Goal: Task Accomplishment & Management: Manage account settings

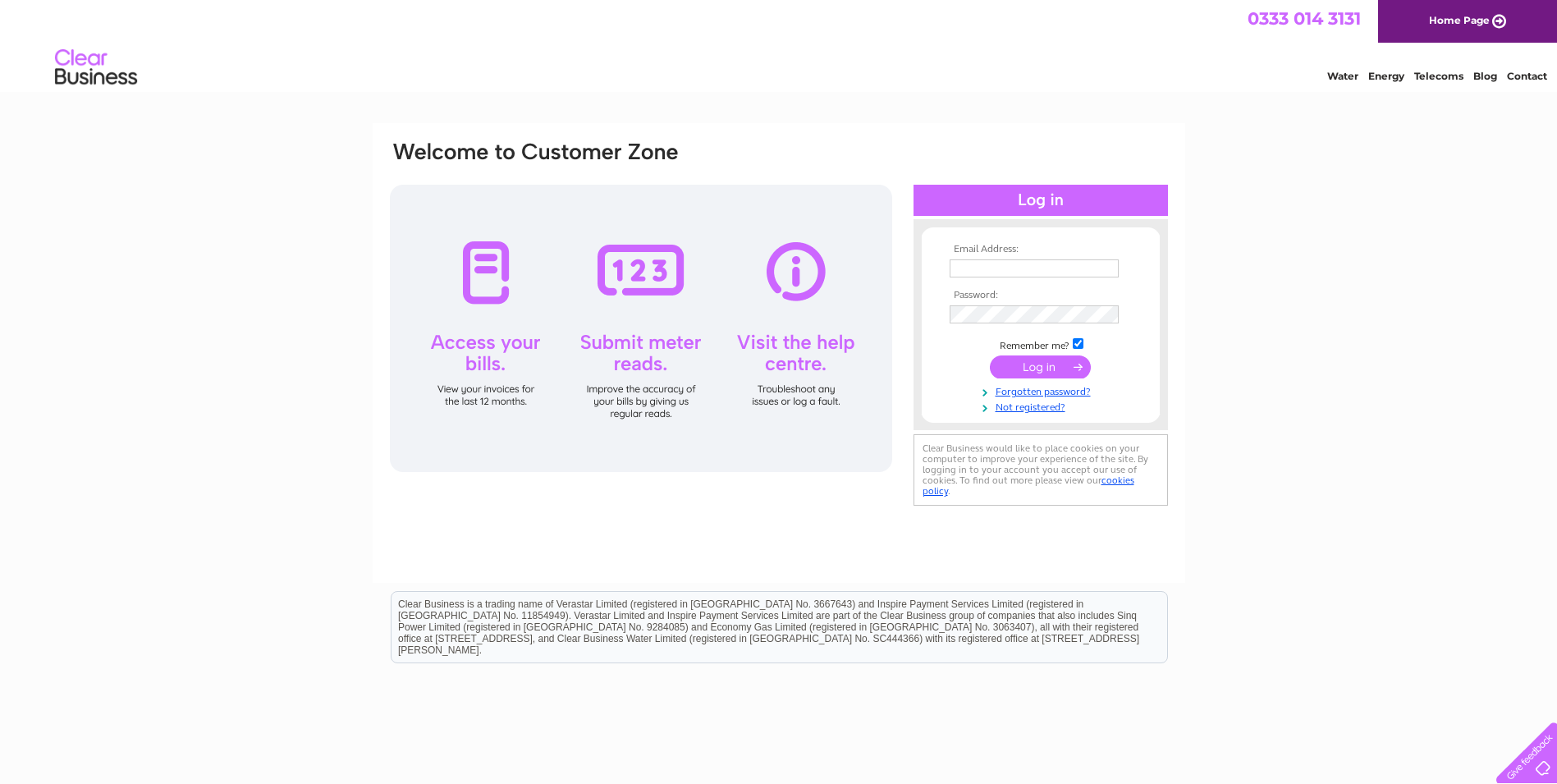
type input "aaronhogsbjerg@hotmail.com"
click at [1025, 363] on input "submit" at bounding box center [1040, 367] width 101 height 23
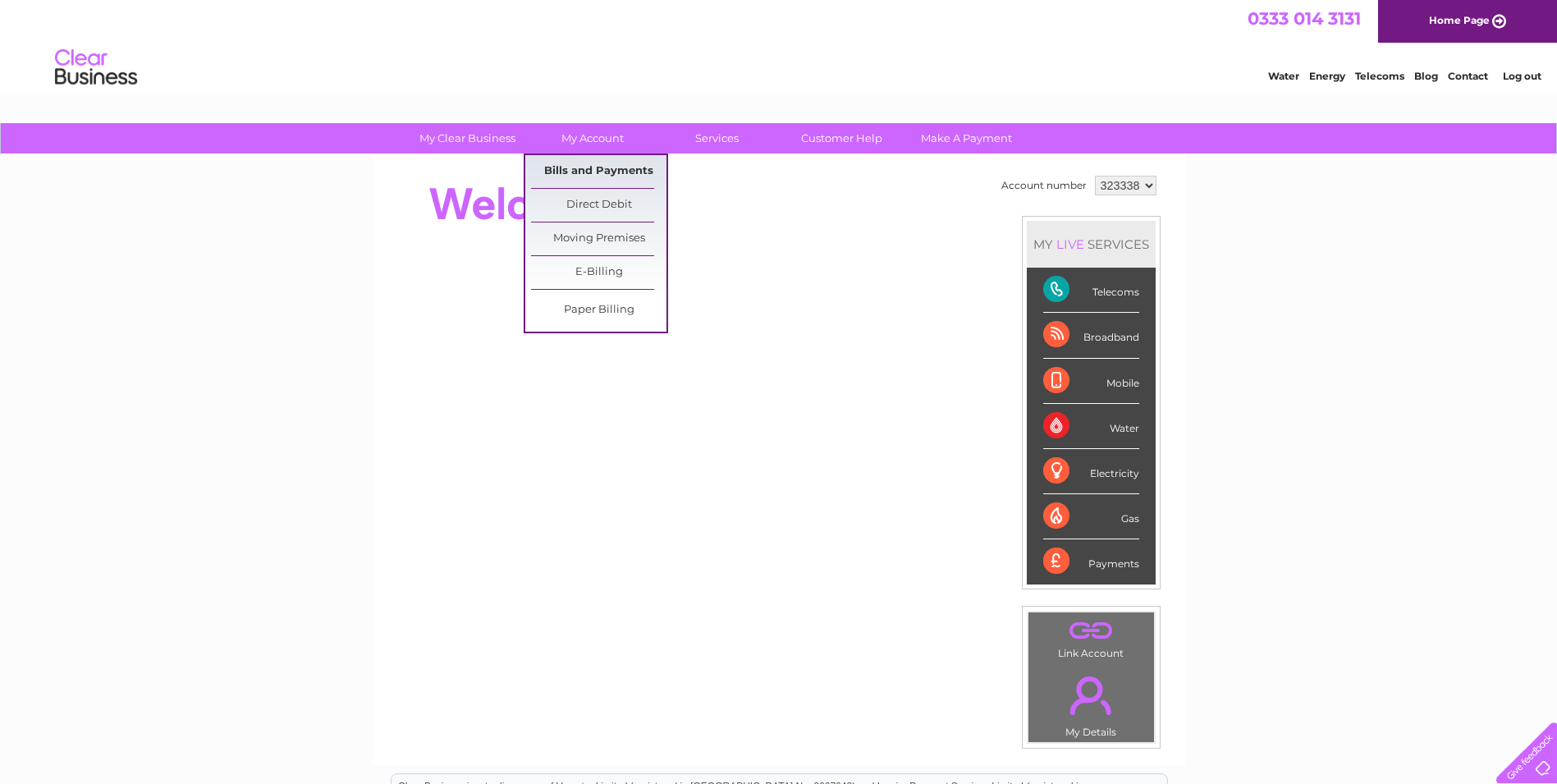
click at [579, 170] on link "Bills and Payments" at bounding box center [599, 172] width 136 height 33
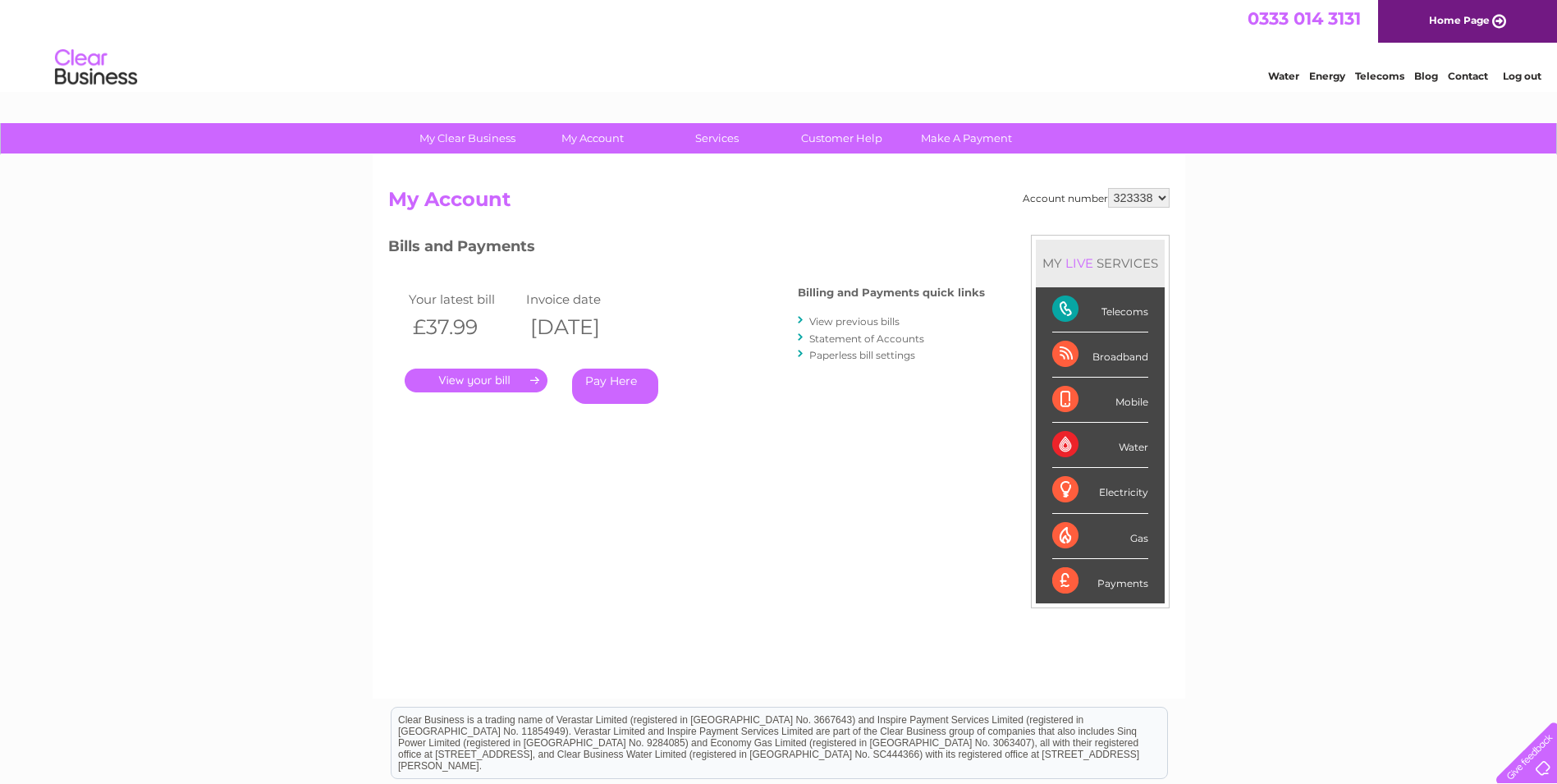
click at [477, 374] on link "." at bounding box center [475, 380] width 143 height 24
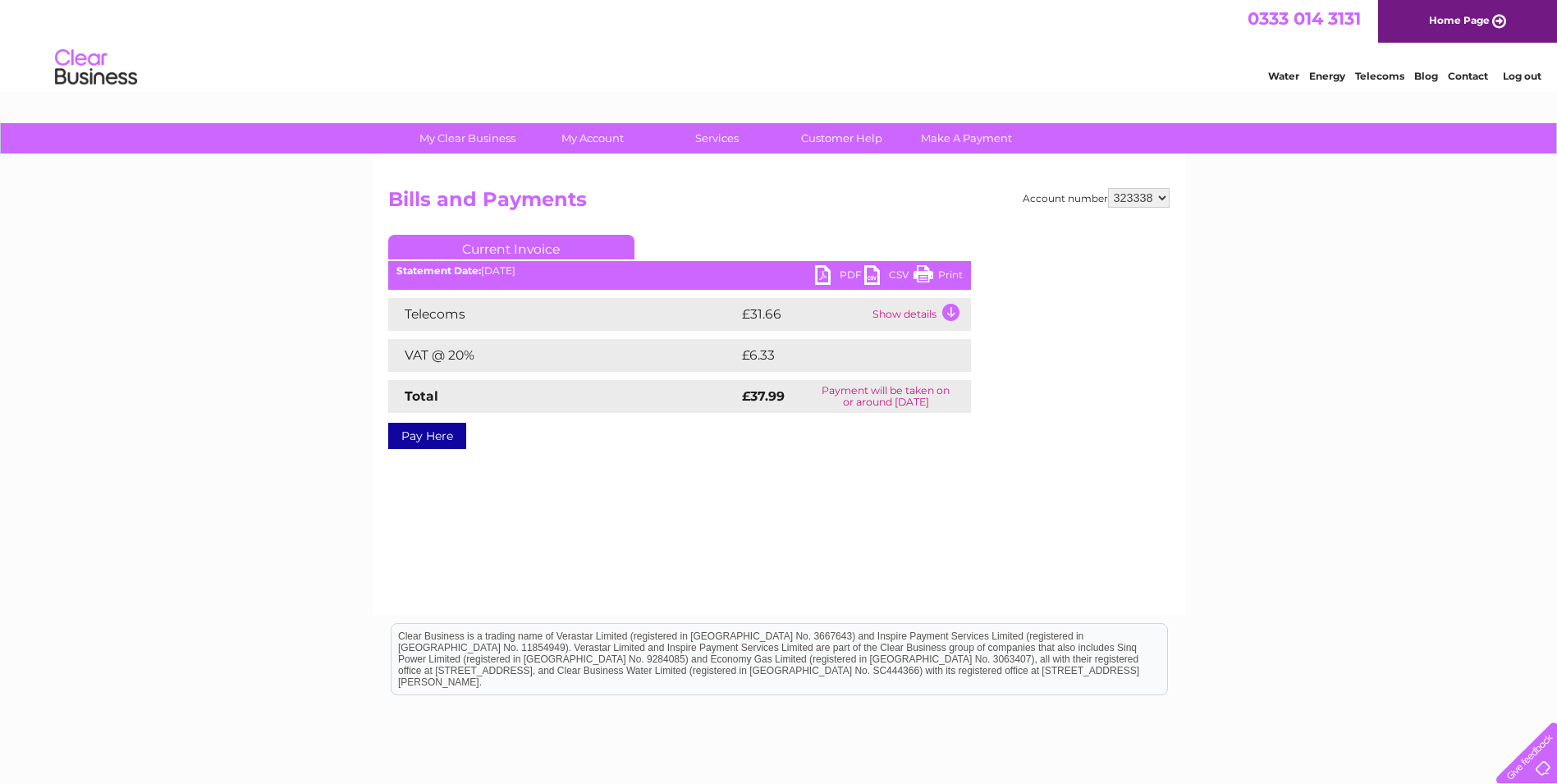
click at [836, 270] on link "PDF" at bounding box center [839, 276] width 49 height 24
click at [822, 270] on link "PDF" at bounding box center [839, 276] width 49 height 24
